Goal: Contribute content: Add original content to the website for others to see

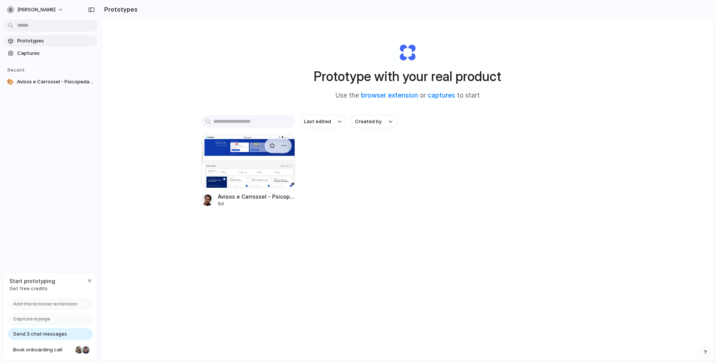
click at [254, 165] on div at bounding box center [248, 161] width 94 height 53
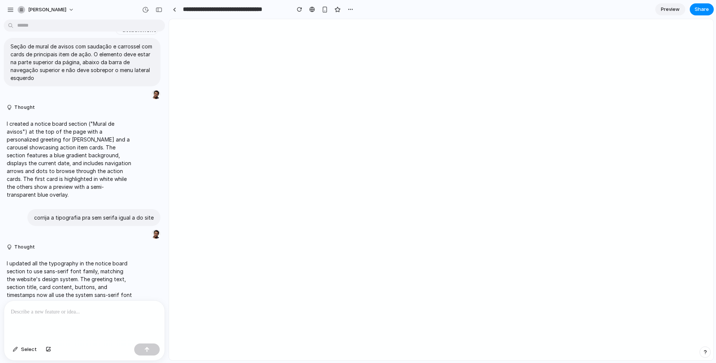
scroll to position [62, 0]
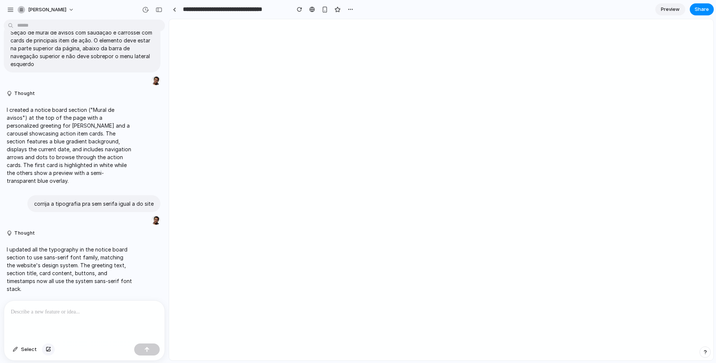
click at [49, 347] on div "button" at bounding box center [48, 349] width 5 height 4
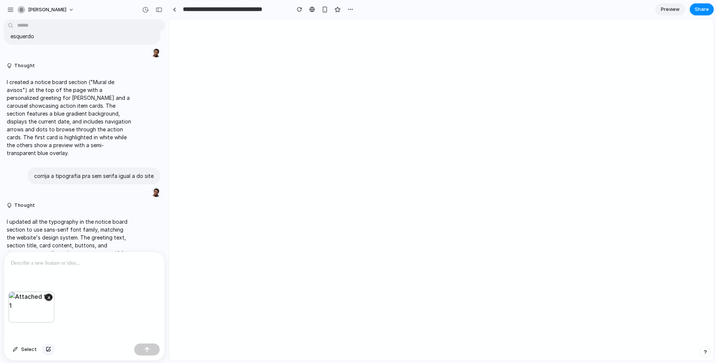
scroll to position [111, 0]
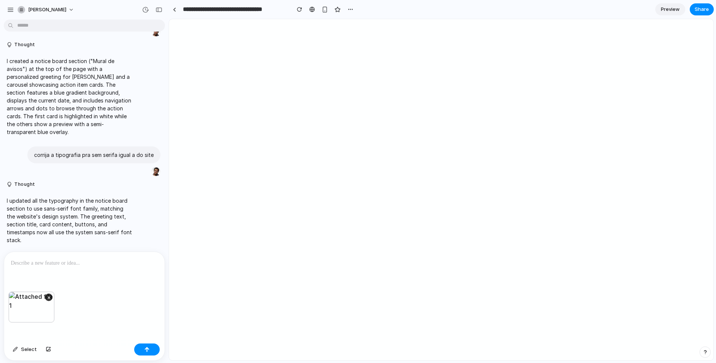
click at [91, 259] on p at bounding box center [84, 262] width 147 height 9
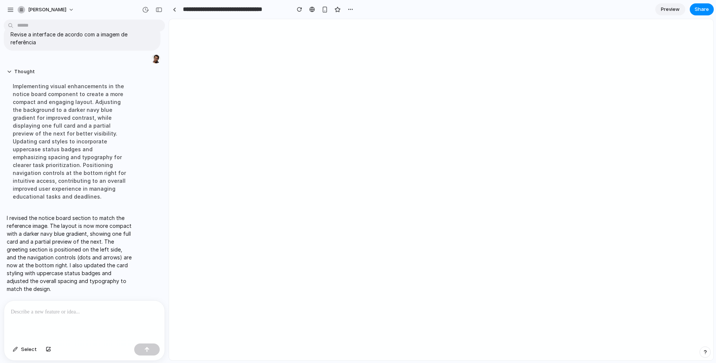
scroll to position [539, 0]
click at [678, 8] on span "Preview" at bounding box center [670, 9] width 19 height 7
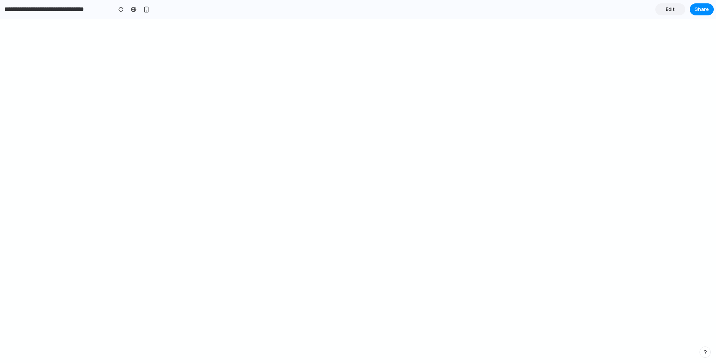
click at [676, 7] on link "Edit" at bounding box center [670, 9] width 30 height 12
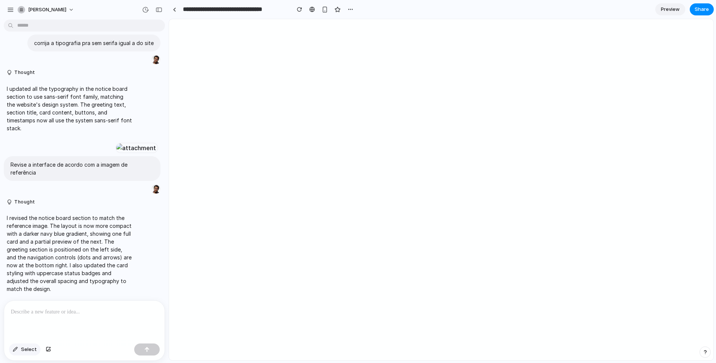
click at [25, 351] on span "Select" at bounding box center [29, 348] width 16 height 7
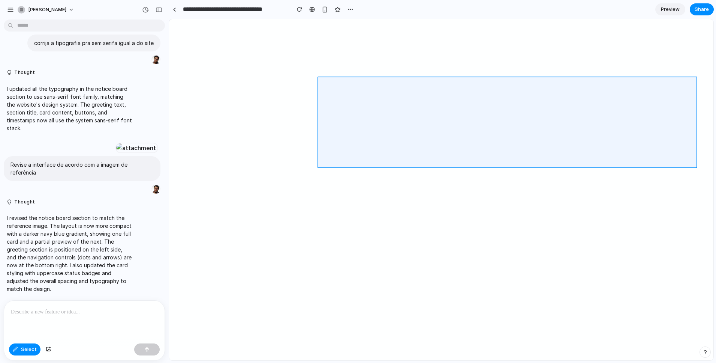
click at [616, 119] on div at bounding box center [441, 189] width 544 height 340
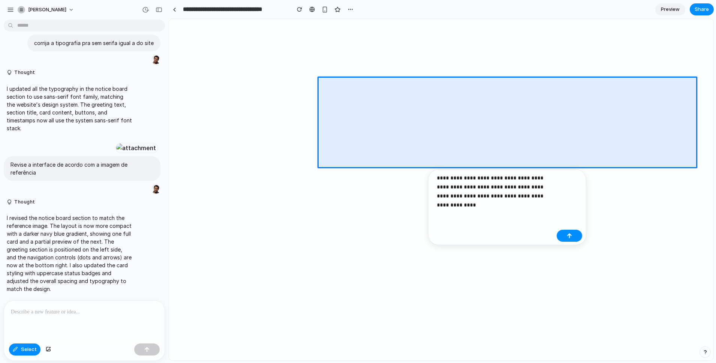
click at [539, 196] on p "**********" at bounding box center [495, 191] width 117 height 36
click at [484, 204] on p "**********" at bounding box center [495, 191] width 117 height 36
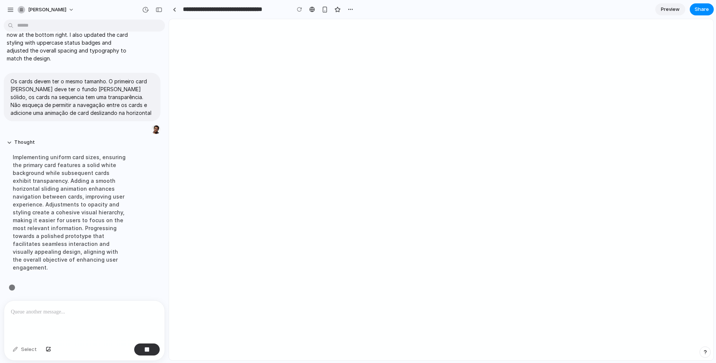
scroll to position [639, 0]
click at [328, 9] on button "button" at bounding box center [324, 9] width 11 height 11
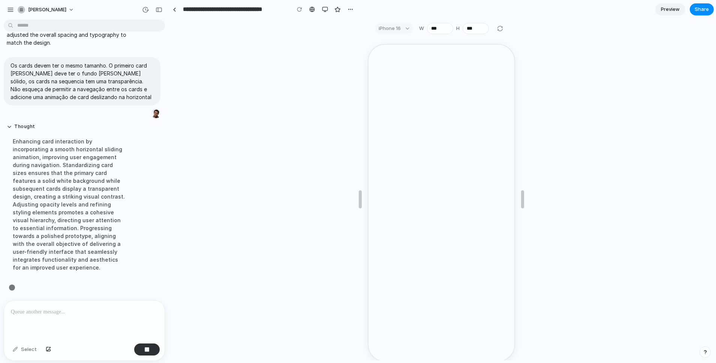
scroll to position [663, 0]
click at [325, 9] on div "button" at bounding box center [325, 9] width 6 height 6
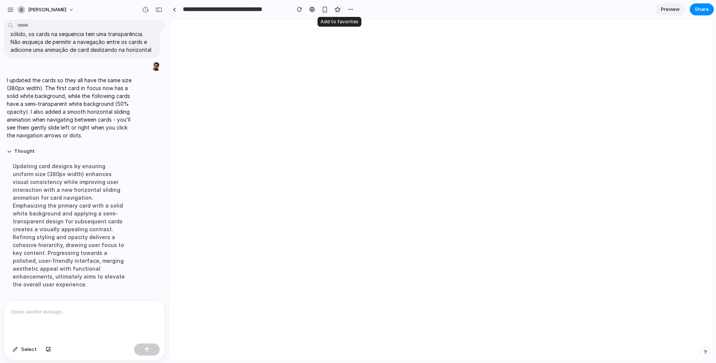
scroll to position [710, 0]
click at [23, 350] on span "Select" at bounding box center [29, 348] width 16 height 7
click at [231, 65] on div at bounding box center [441, 189] width 544 height 340
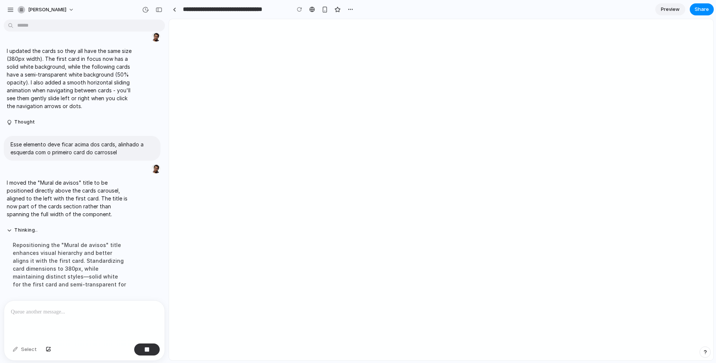
scroll to position [747, 0]
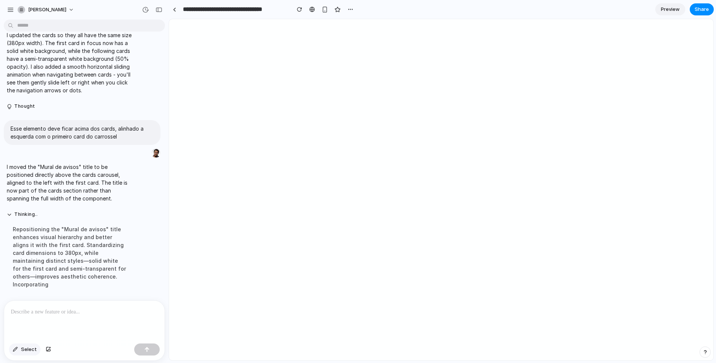
click at [32, 346] on span "Select" at bounding box center [29, 348] width 16 height 7
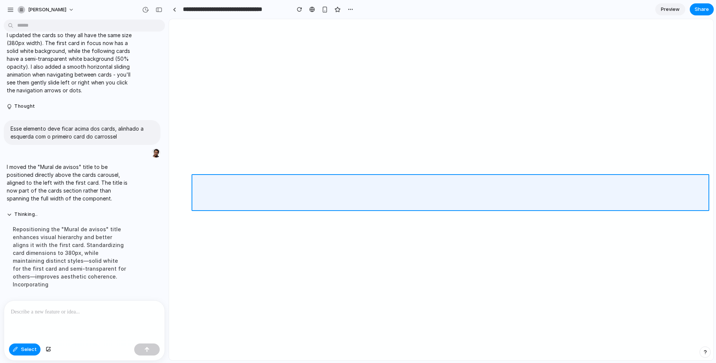
click at [272, 201] on div at bounding box center [441, 189] width 544 height 340
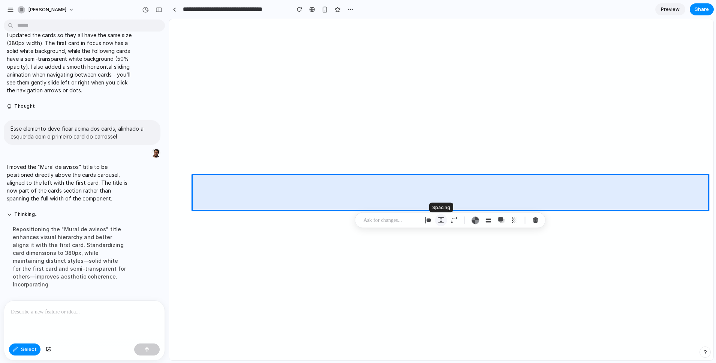
click at [442, 220] on div "button" at bounding box center [441, 220] width 7 height 7
click at [531, 273] on input "**" at bounding box center [525, 271] width 37 height 15
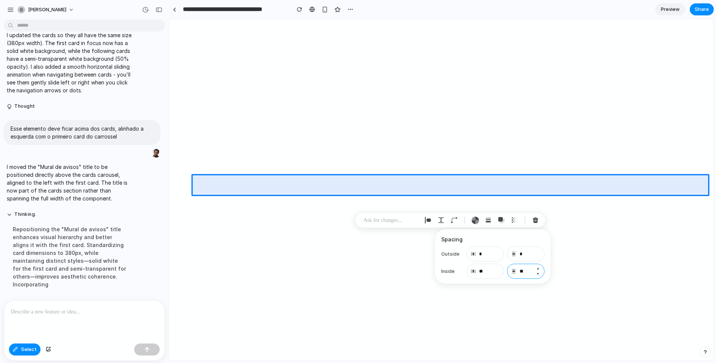
type input "**"
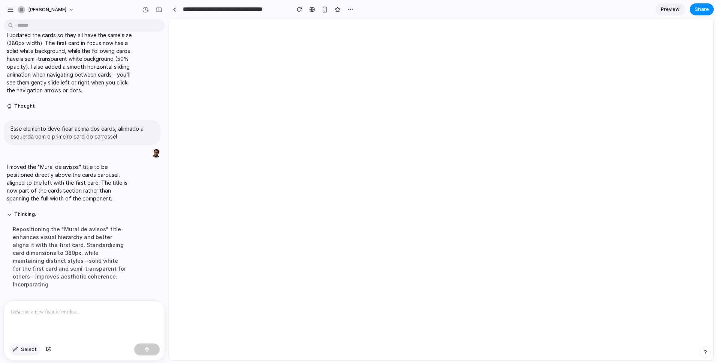
click at [25, 347] on span "Select" at bounding box center [29, 348] width 16 height 7
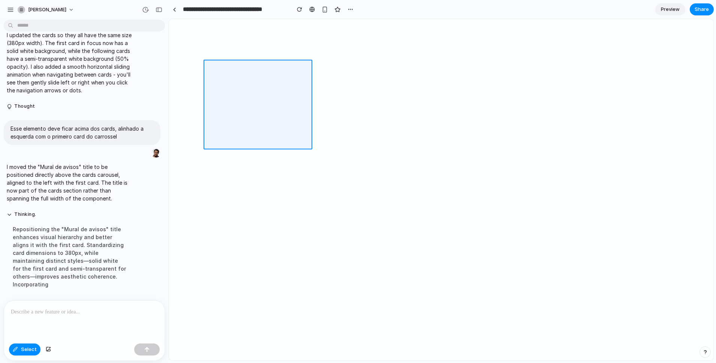
click at [205, 124] on div at bounding box center [441, 189] width 544 height 340
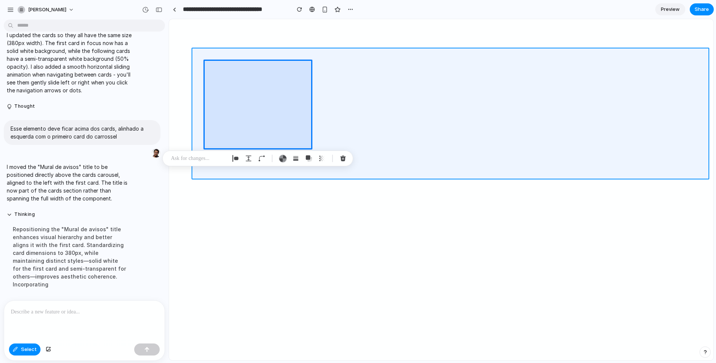
click at [201, 127] on div at bounding box center [441, 189] width 544 height 340
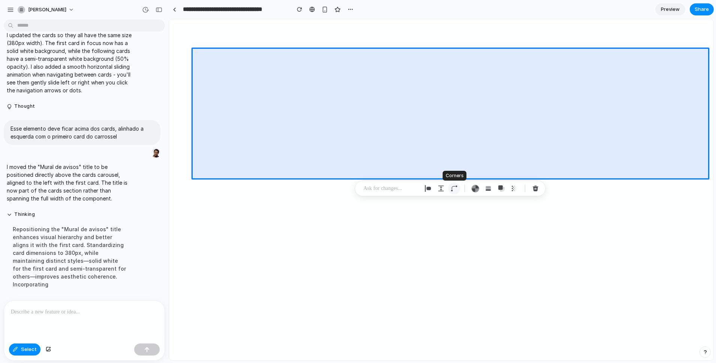
click at [453, 184] on button "button" at bounding box center [454, 188] width 12 height 12
click at [495, 239] on div "button" at bounding box center [498, 239] width 7 height 7
type input "**"
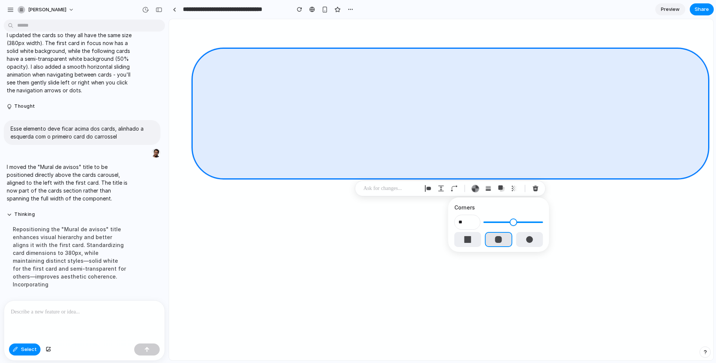
click at [495, 239] on div "button" at bounding box center [498, 239] width 7 height 7
click at [475, 238] on button "button" at bounding box center [467, 239] width 27 height 15
type input "*"
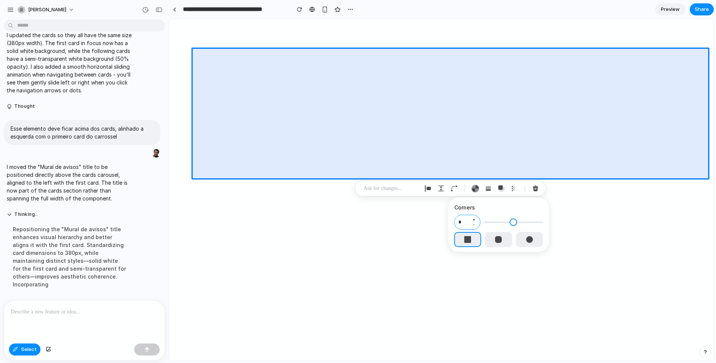
click at [463, 223] on input "*" at bounding box center [467, 221] width 26 height 15
click at [463, 207] on h3 "Corners" at bounding box center [498, 207] width 89 height 8
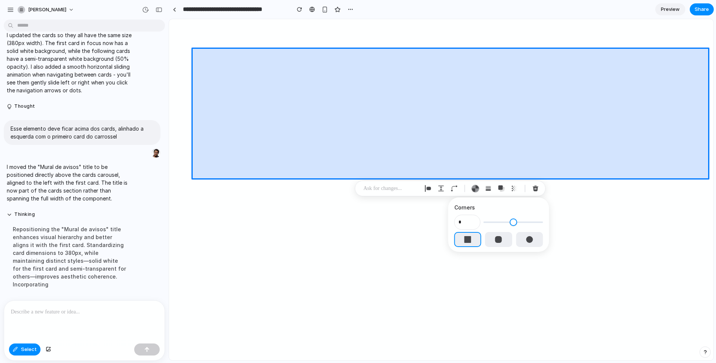
click at [231, 55] on div at bounding box center [441, 189] width 544 height 340
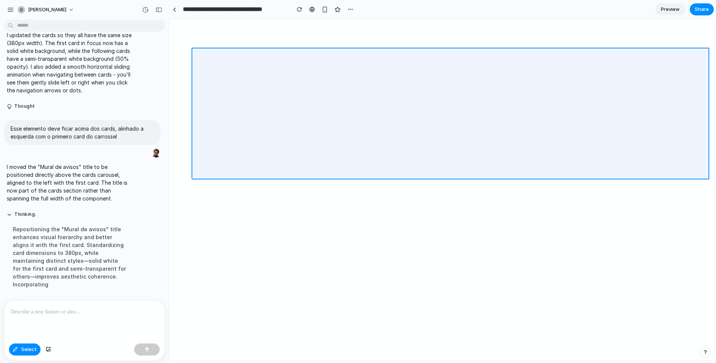
click at [231, 55] on div at bounding box center [441, 189] width 544 height 340
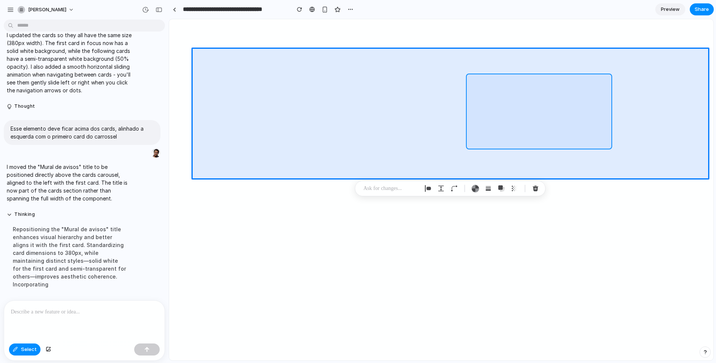
click at [601, 142] on div at bounding box center [441, 189] width 544 height 340
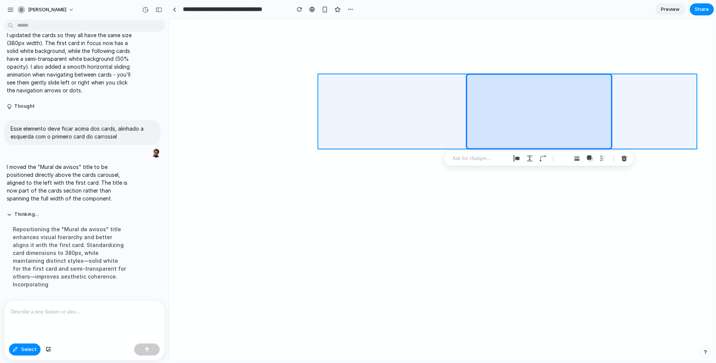
drag, startPoint x: 588, startPoint y: 139, endPoint x: 638, endPoint y: 134, distance: 50.1
click at [638, 134] on div at bounding box center [441, 189] width 544 height 340
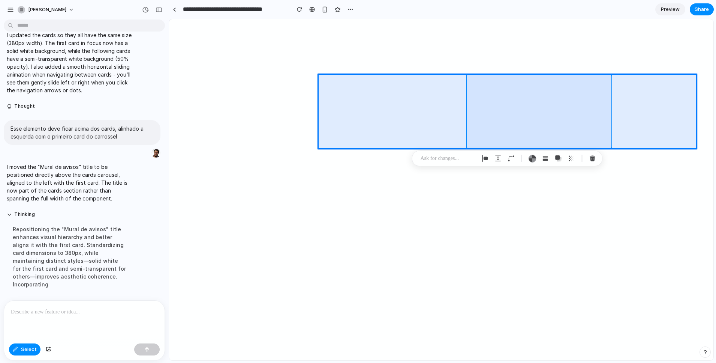
click at [592, 143] on div at bounding box center [441, 189] width 544 height 340
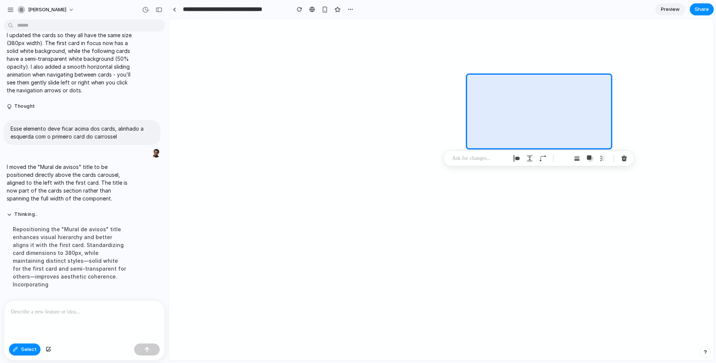
click at [480, 157] on p at bounding box center [479, 158] width 55 height 9
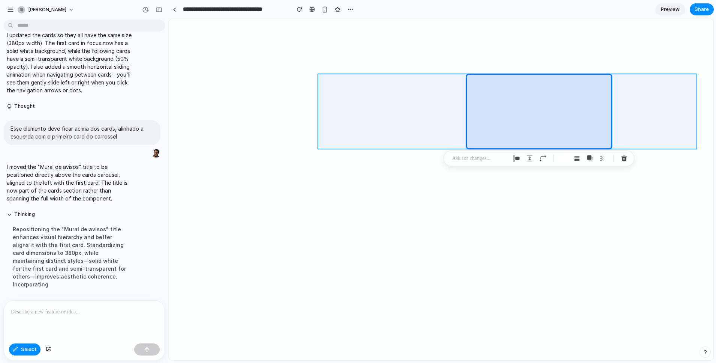
click at [649, 138] on div at bounding box center [441, 189] width 544 height 340
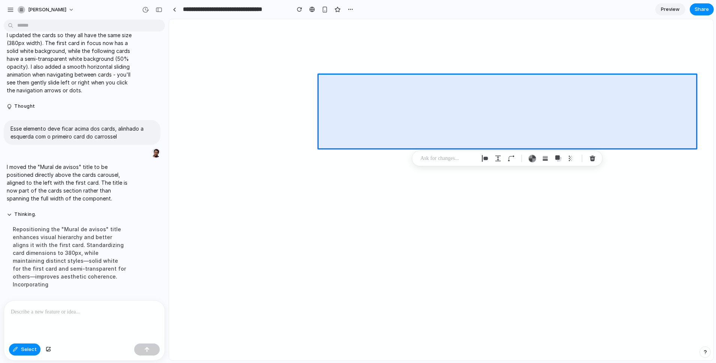
click at [451, 157] on p at bounding box center [448, 158] width 55 height 9
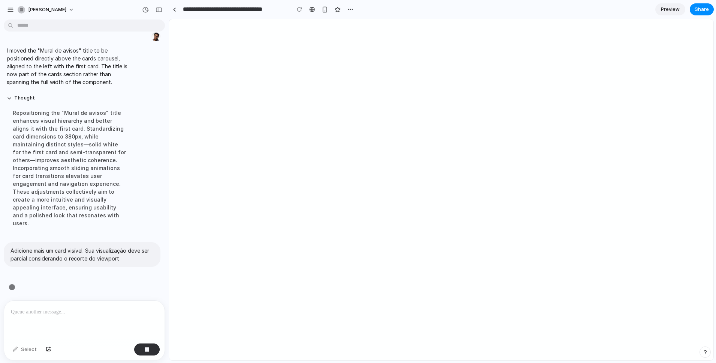
scroll to position [856, 0]
click at [148, 348] on div "button" at bounding box center [146, 348] width 5 height 5
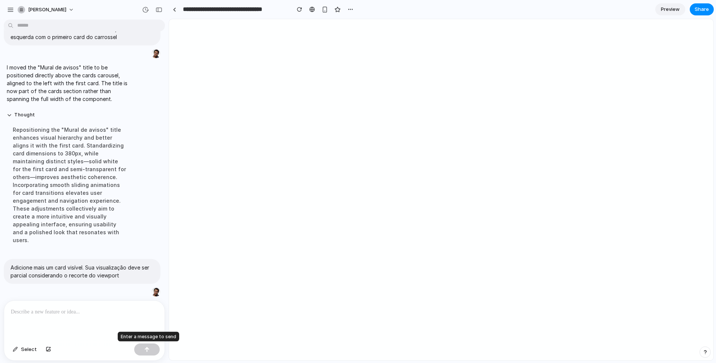
scroll to position [839, 0]
click at [141, 289] on div "button" at bounding box center [143, 292] width 6 height 6
click at [123, 303] on div at bounding box center [84, 320] width 160 height 40
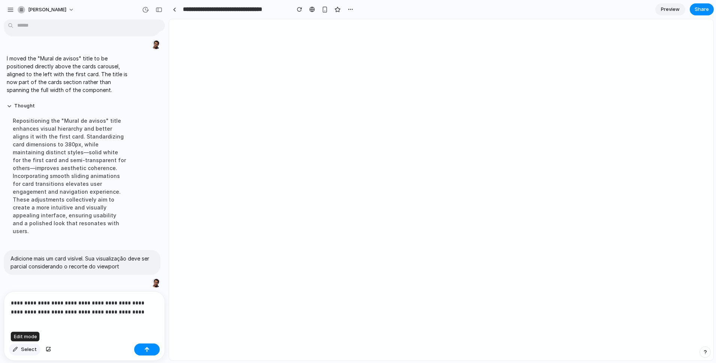
click at [27, 350] on span "Select" at bounding box center [29, 348] width 16 height 7
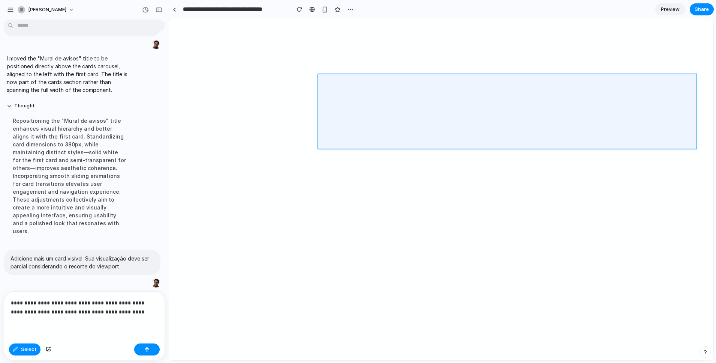
click at [647, 143] on div at bounding box center [441, 189] width 544 height 340
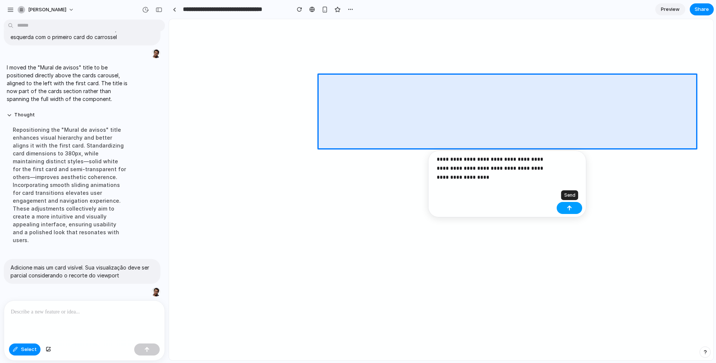
click at [572, 208] on button "button" at bounding box center [569, 208] width 25 height 12
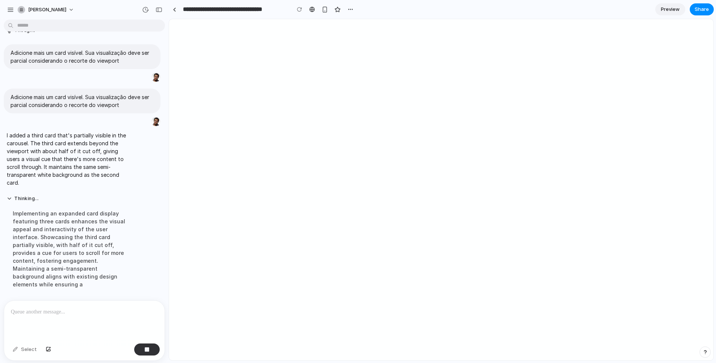
scroll to position [931, 0]
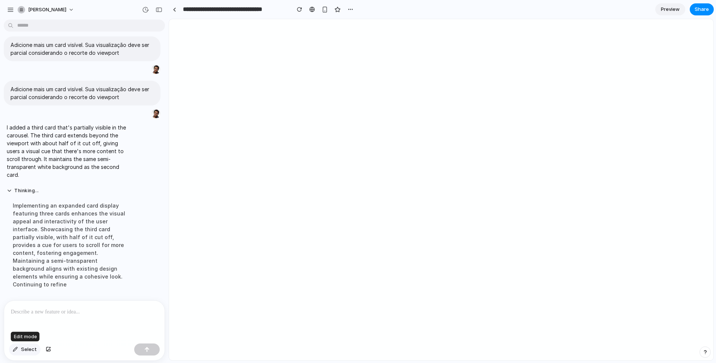
click at [29, 351] on span "Select" at bounding box center [29, 348] width 16 height 7
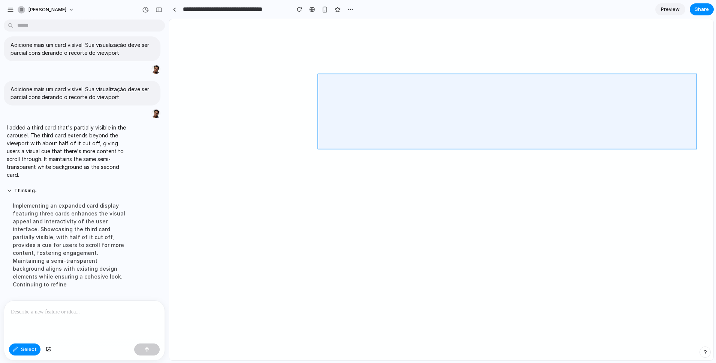
click at [614, 109] on div at bounding box center [441, 189] width 544 height 340
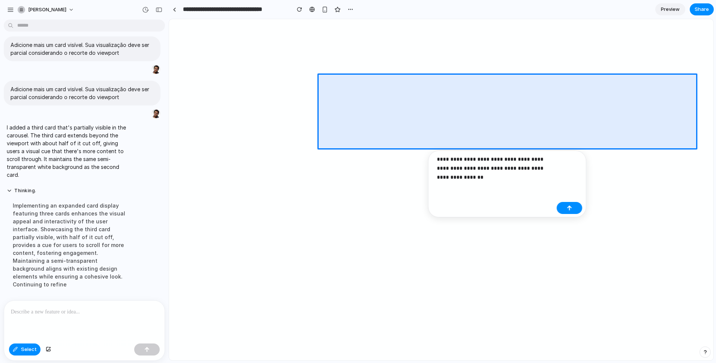
click at [529, 168] on p "**********" at bounding box center [495, 167] width 117 height 27
click at [573, 203] on button "button" at bounding box center [569, 208] width 25 height 12
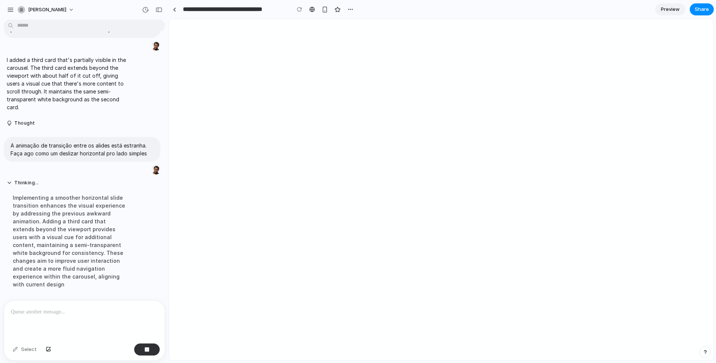
scroll to position [1031, 0]
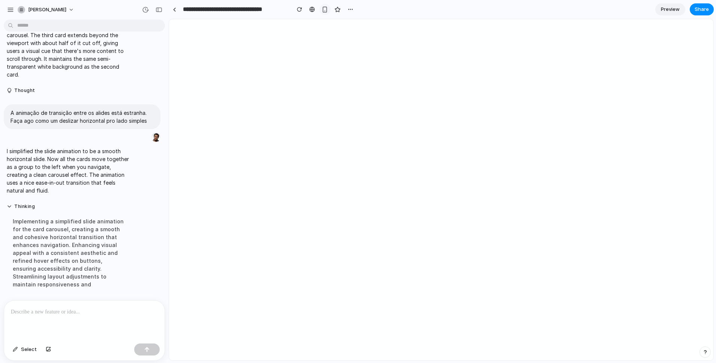
click at [324, 9] on div "button" at bounding box center [325, 9] width 6 height 6
click at [29, 349] on span "Select" at bounding box center [29, 348] width 16 height 7
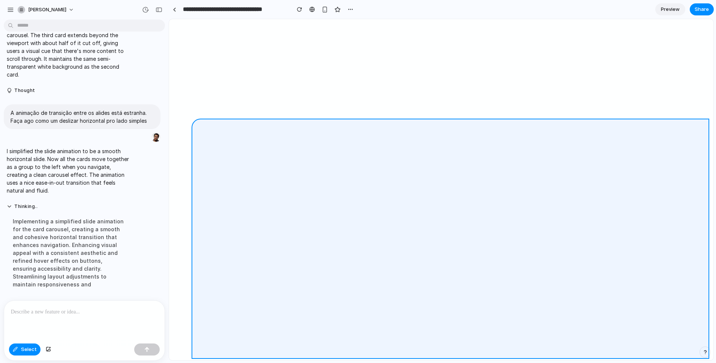
click at [435, 146] on div at bounding box center [441, 189] width 544 height 340
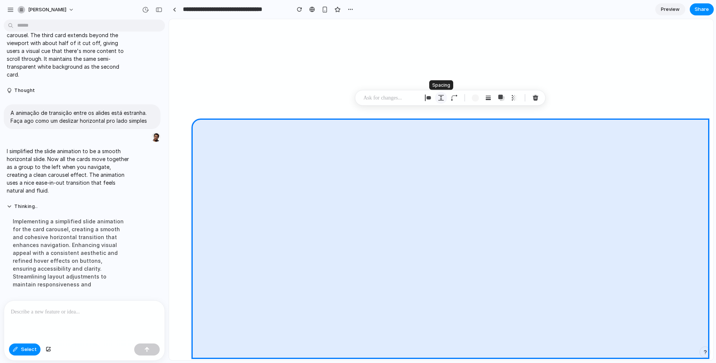
click at [443, 97] on div "button" at bounding box center [441, 97] width 7 height 7
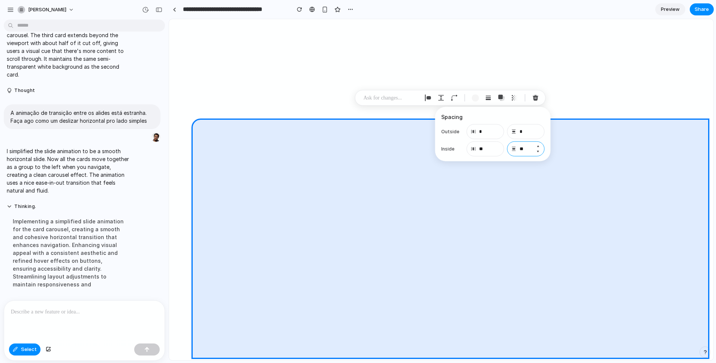
click at [529, 149] on input "**" at bounding box center [525, 148] width 37 height 15
type input "**"
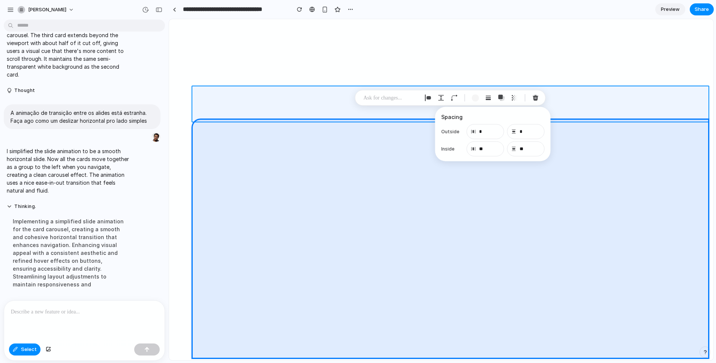
click at [314, 108] on div at bounding box center [441, 189] width 544 height 340
type input "**"
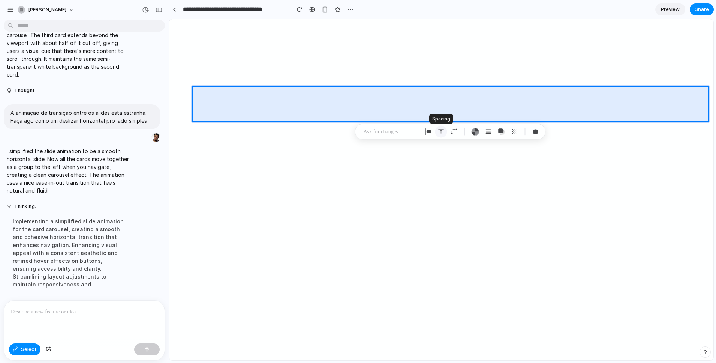
click at [441, 132] on div "button" at bounding box center [441, 131] width 7 height 7
click at [532, 184] on input "**" at bounding box center [525, 182] width 37 height 15
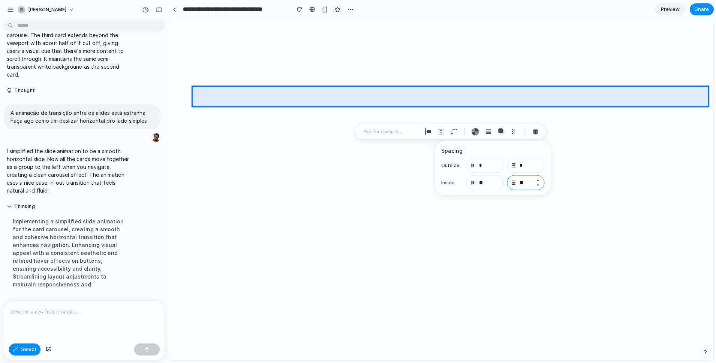
type input "**"
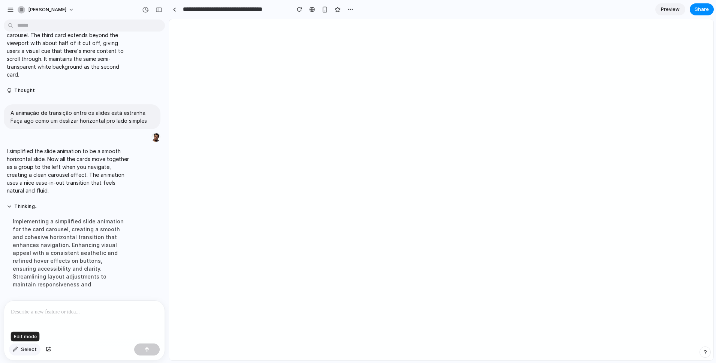
click at [25, 351] on span "Select" at bounding box center [29, 348] width 16 height 7
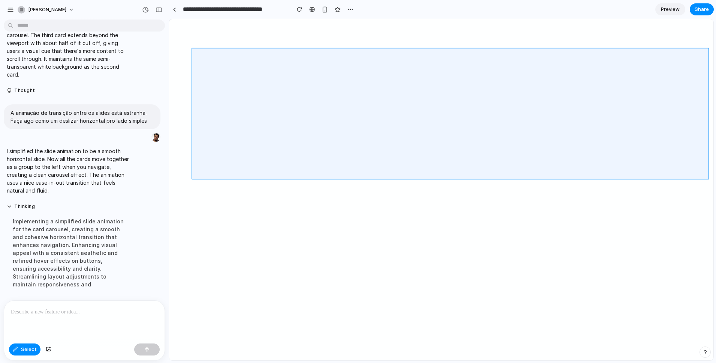
click at [202, 139] on div at bounding box center [441, 189] width 544 height 340
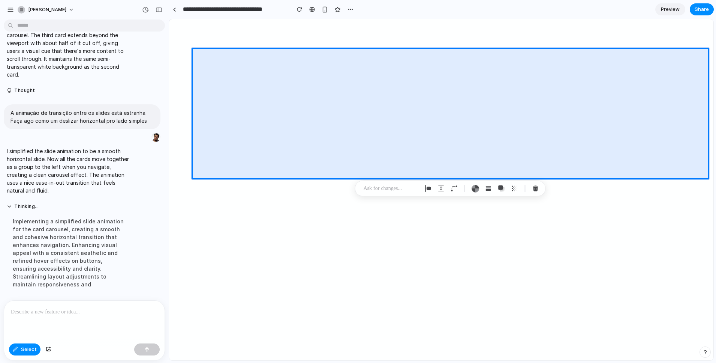
click at [394, 190] on p at bounding box center [391, 188] width 55 height 9
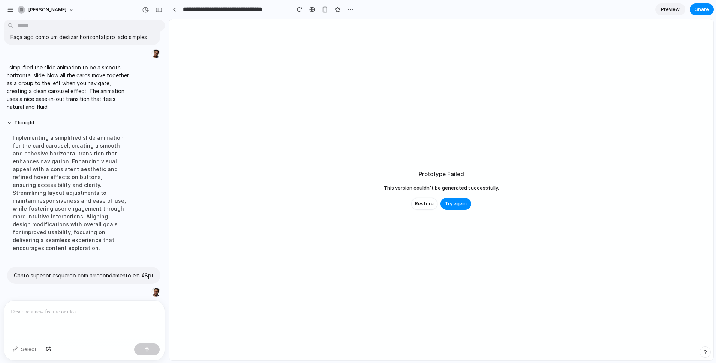
scroll to position [1114, 0]
click at [460, 204] on span "Try again" at bounding box center [456, 203] width 22 height 7
click at [150, 350] on button "button" at bounding box center [146, 349] width 25 height 12
click at [23, 351] on span "Select" at bounding box center [29, 348] width 16 height 7
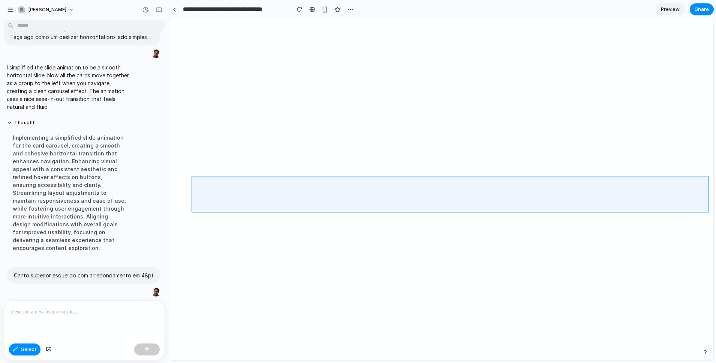
click at [248, 201] on div at bounding box center [441, 189] width 544 height 340
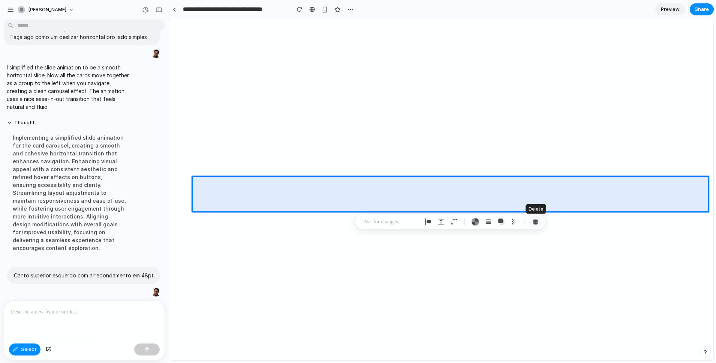
click at [539, 220] on button "button" at bounding box center [536, 222] width 12 height 12
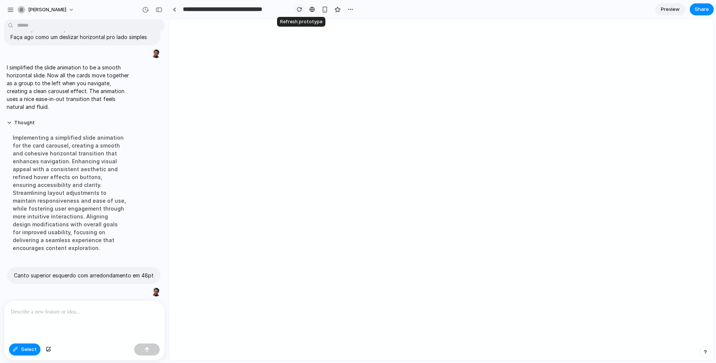
click at [297, 8] on div "button" at bounding box center [299, 9] width 5 height 5
click at [302, 12] on button "button" at bounding box center [299, 9] width 11 height 11
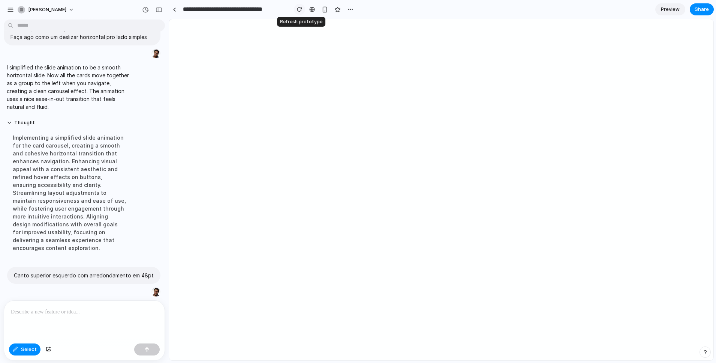
click at [302, 12] on button "button" at bounding box center [299, 9] width 11 height 11
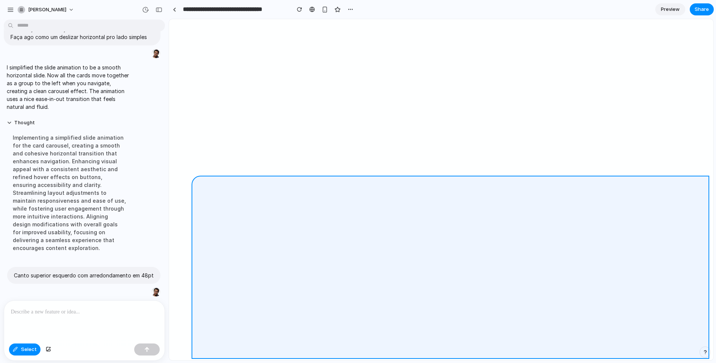
click at [203, 179] on div at bounding box center [441, 189] width 544 height 340
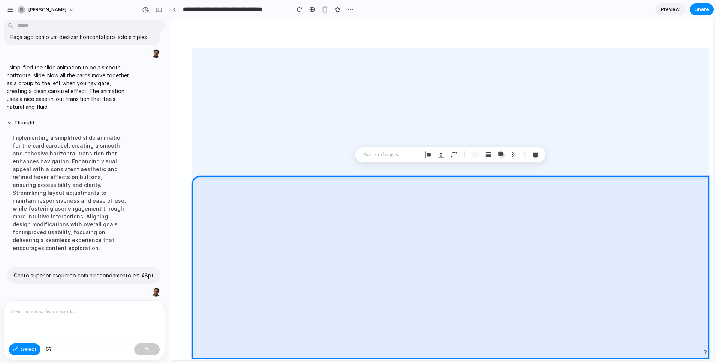
click at [706, 168] on div at bounding box center [441, 189] width 544 height 340
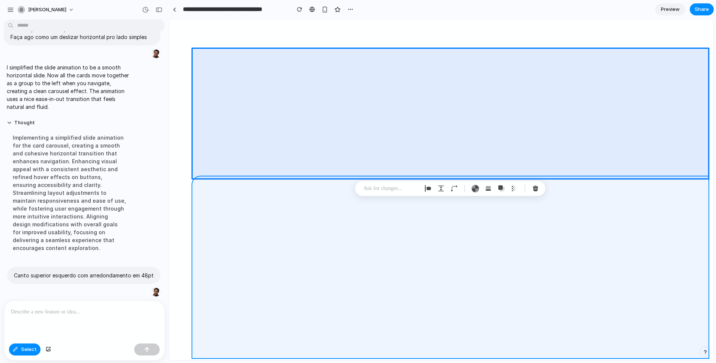
click at [193, 184] on div at bounding box center [441, 189] width 544 height 340
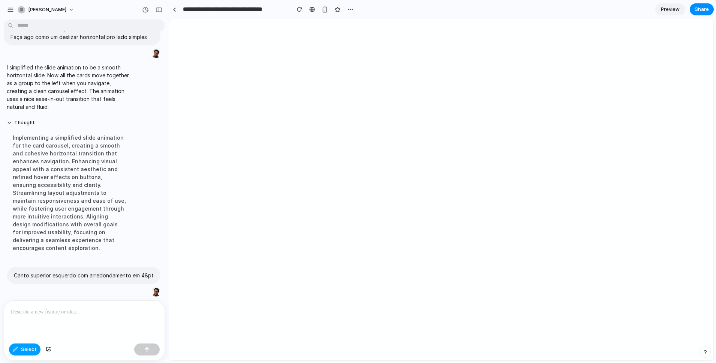
click at [28, 349] on span "Select" at bounding box center [29, 348] width 16 height 7
click at [171, 12] on link at bounding box center [174, 9] width 11 height 11
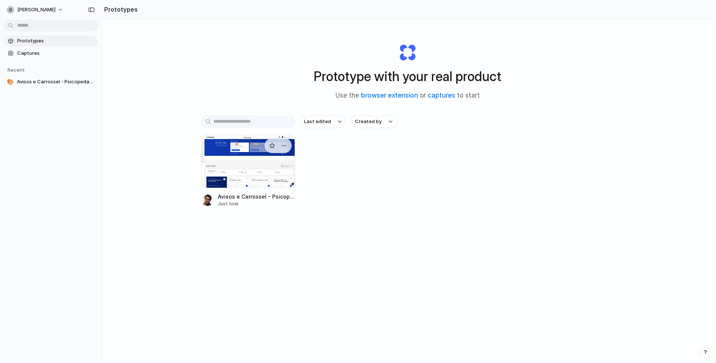
click at [245, 168] on div at bounding box center [248, 161] width 94 height 53
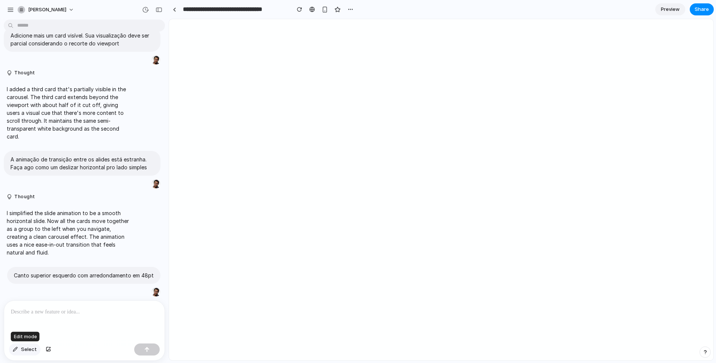
click at [26, 346] on span "Select" at bounding box center [29, 348] width 16 height 7
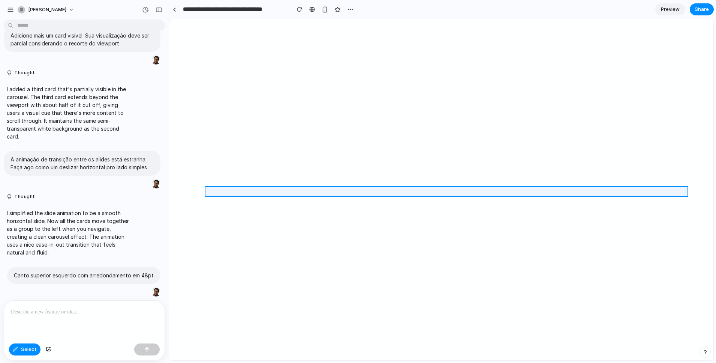
click at [285, 192] on div at bounding box center [441, 189] width 544 height 340
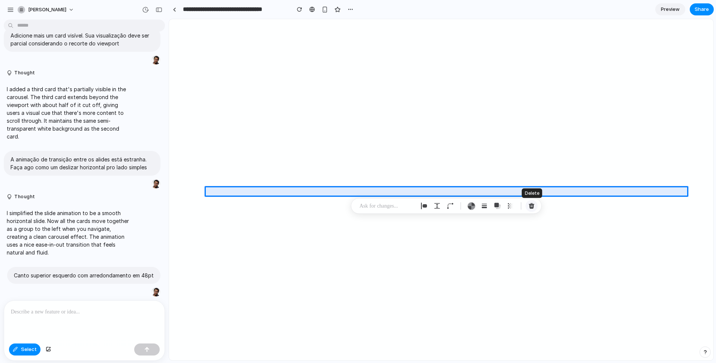
click at [532, 207] on div "button" at bounding box center [531, 205] width 7 height 7
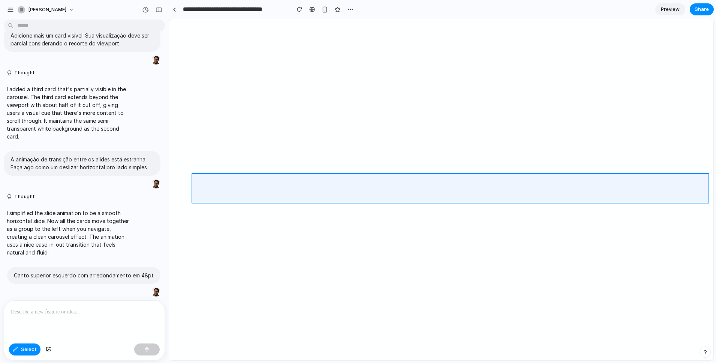
click at [333, 190] on div at bounding box center [441, 189] width 544 height 340
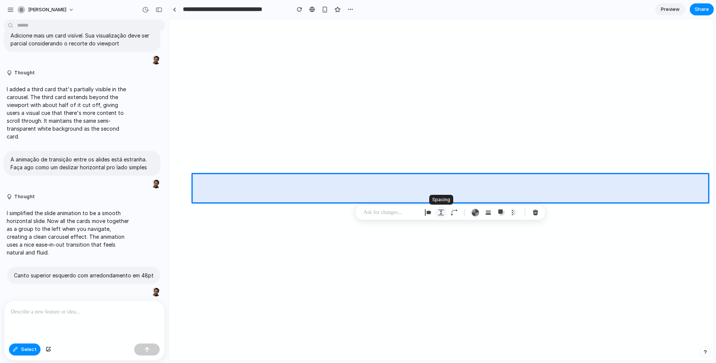
click at [443, 212] on div "button" at bounding box center [441, 212] width 7 height 7
click at [522, 262] on input "**" at bounding box center [525, 263] width 37 height 15
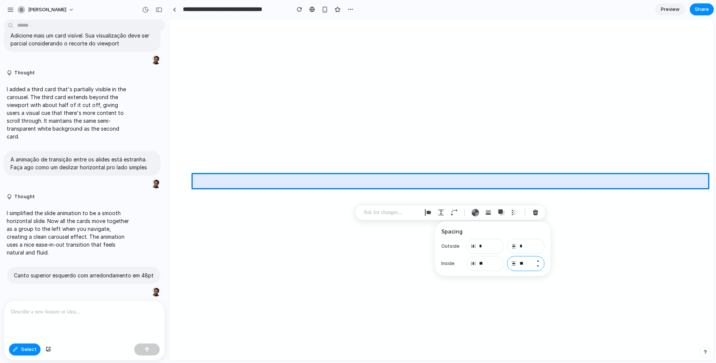
type input "**"
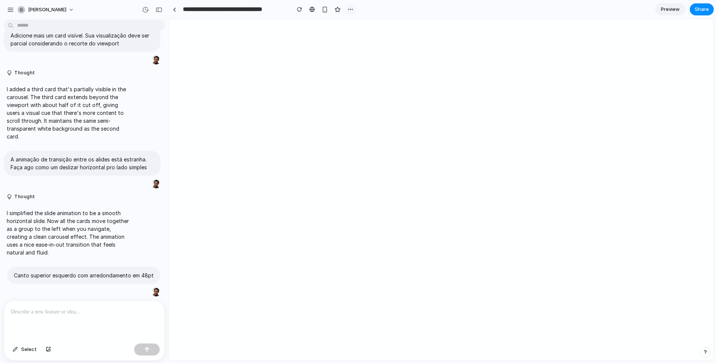
click at [353, 9] on div "button" at bounding box center [351, 9] width 6 height 6
click at [697, 10] on div "Duplicate Delete" at bounding box center [358, 181] width 716 height 363
click at [699, 10] on span "Share" at bounding box center [702, 9] width 14 height 7
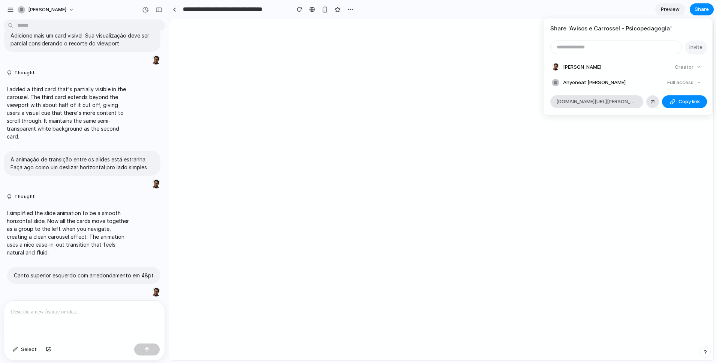
click at [585, 1] on div "Share ' Avisos e Carrossel - Psicopedagogia ' Invite [PERSON_NAME] Creator Anyo…" at bounding box center [358, 181] width 716 height 363
